Goal: Find specific page/section

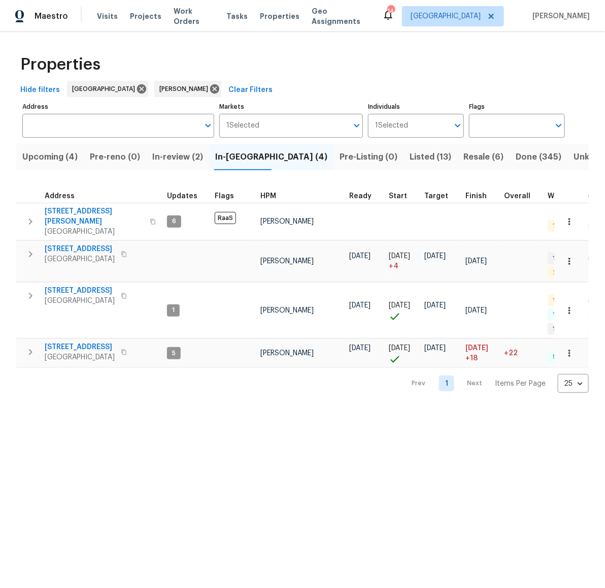
click at [464, 163] on span "Resale (6)" at bounding box center [484, 157] width 40 height 14
